Goal: Find specific page/section: Find specific page/section

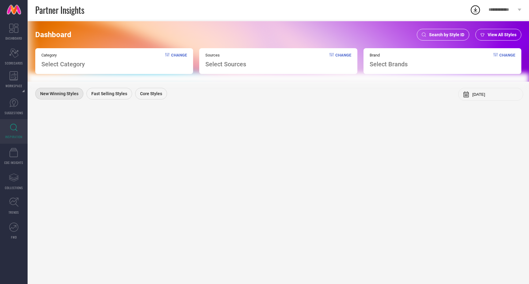
click at [453, 33] on span "Search by Style ID" at bounding box center [446, 34] width 35 height 5
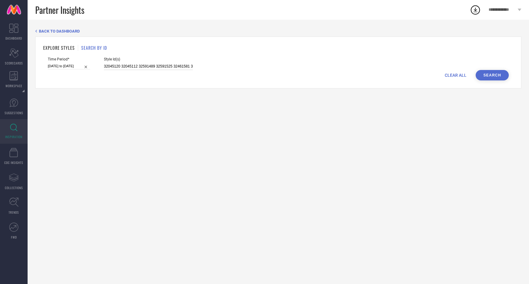
click at [155, 65] on input "32045120 32045112 32591489 32591525 32461581 32591529 32045051 32045079 3246035…" at bounding box center [148, 66] width 89 height 7
paste input "20872892, 27032858, 33538957, 27164580, 32859233, 32230923, 29276324, 35862552,…"
type input "20872892, 27032858, 33538957, 27164580, 32859233, 32230923, 29276324, 35862552,…"
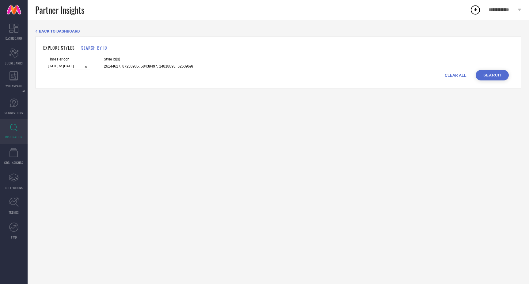
click at [487, 75] on button "Search" at bounding box center [492, 75] width 33 height 10
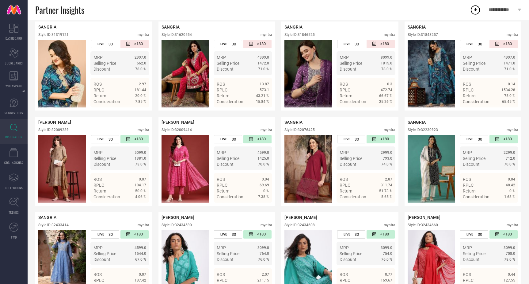
scroll to position [1219, 0]
